Goal: Navigation & Orientation: Find specific page/section

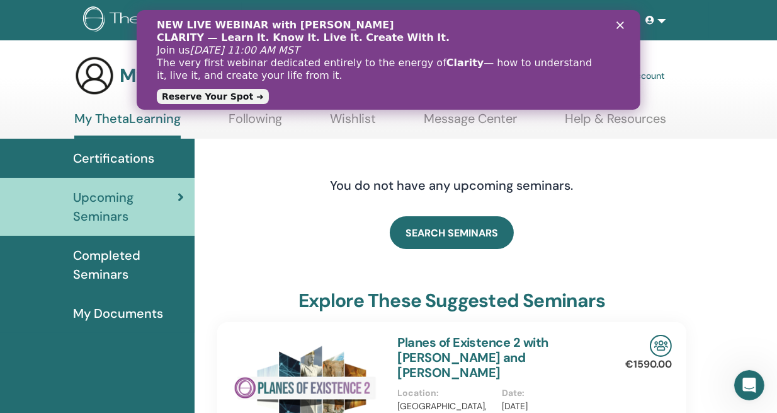
click at [623, 23] on polygon "Close" at bounding box center [620, 25] width 8 height 8
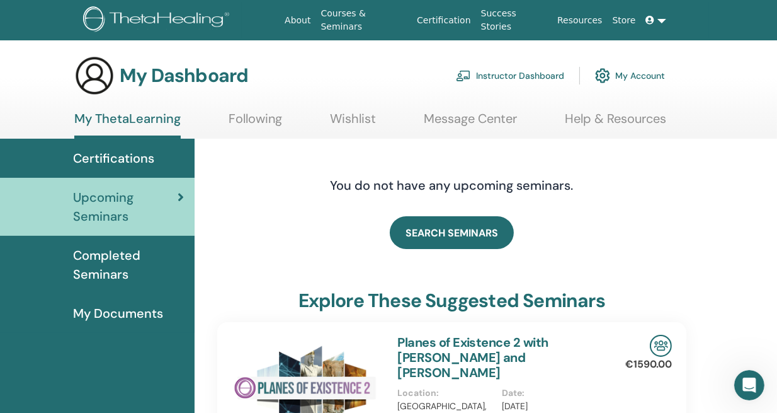
click at [281, 234] on div "SEARCH SEMINARS" at bounding box center [452, 232] width 470 height 63
click at [657, 19] on span at bounding box center [651, 20] width 11 height 10
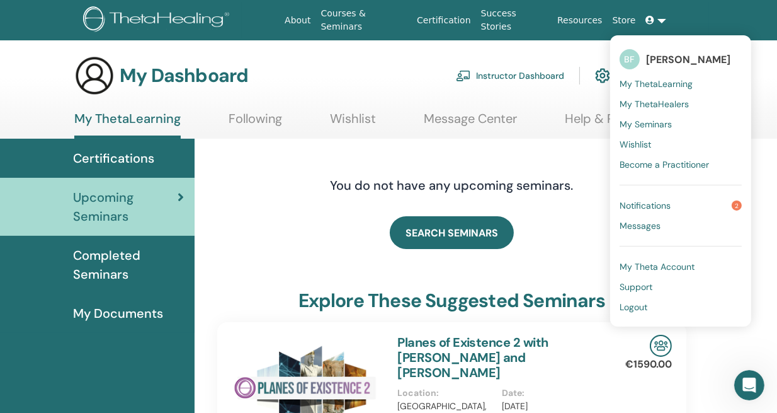
click at [653, 205] on span "Notifications" at bounding box center [645, 205] width 51 height 11
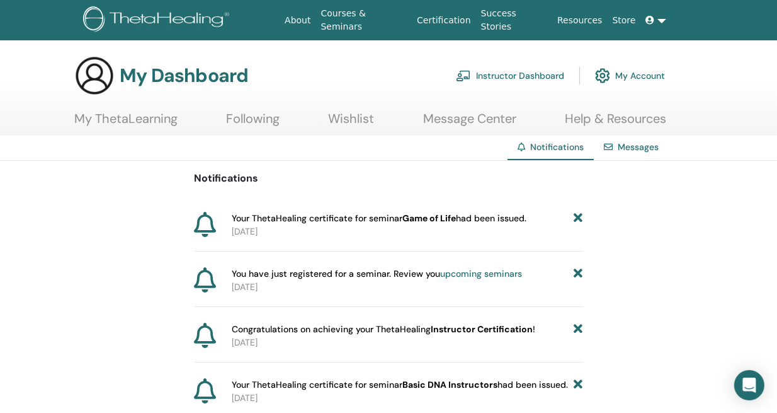
click at [641, 149] on link "Messages" at bounding box center [638, 146] width 41 height 11
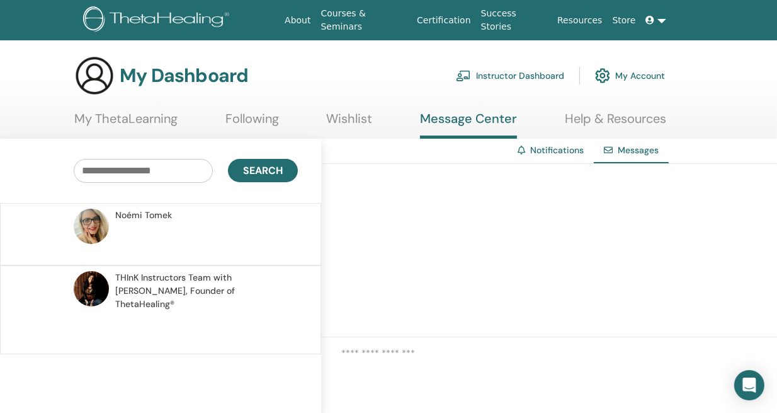
click at [556, 75] on link "Instructor Dashboard" at bounding box center [510, 76] width 108 height 28
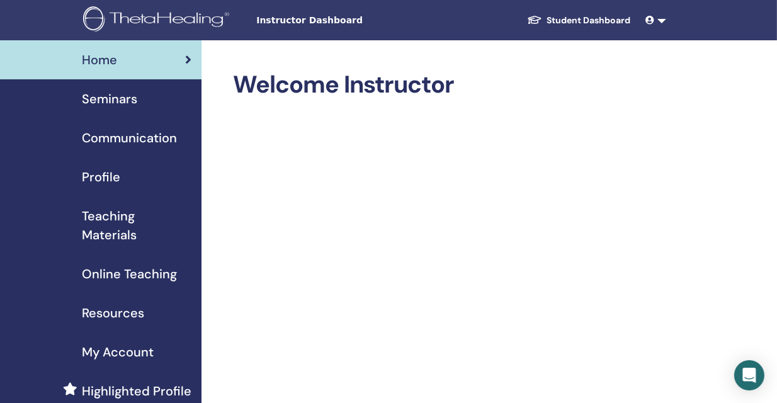
click at [124, 171] on div "Profile" at bounding box center [100, 177] width 181 height 19
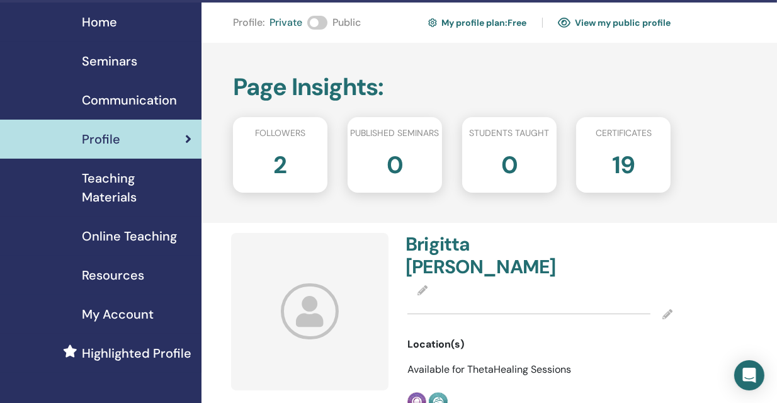
scroll to position [34, 0]
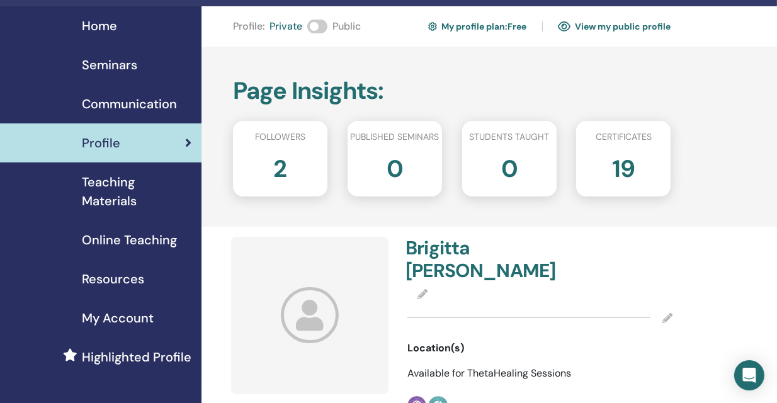
click at [282, 168] on h2 "2" at bounding box center [280, 166] width 13 height 35
click at [624, 27] on link "View my public profile" at bounding box center [614, 26] width 113 height 20
